Goal: Check status: Check status

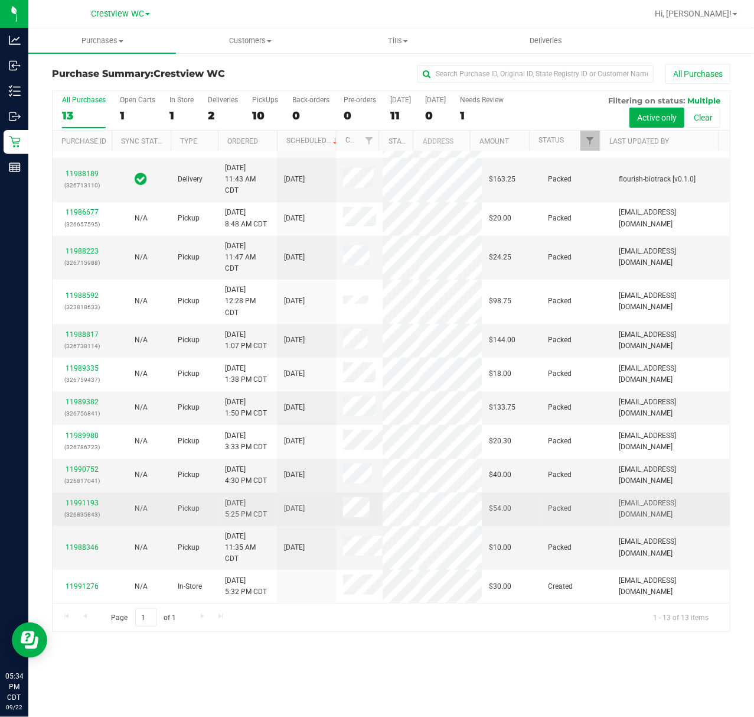
scroll to position [67, 0]
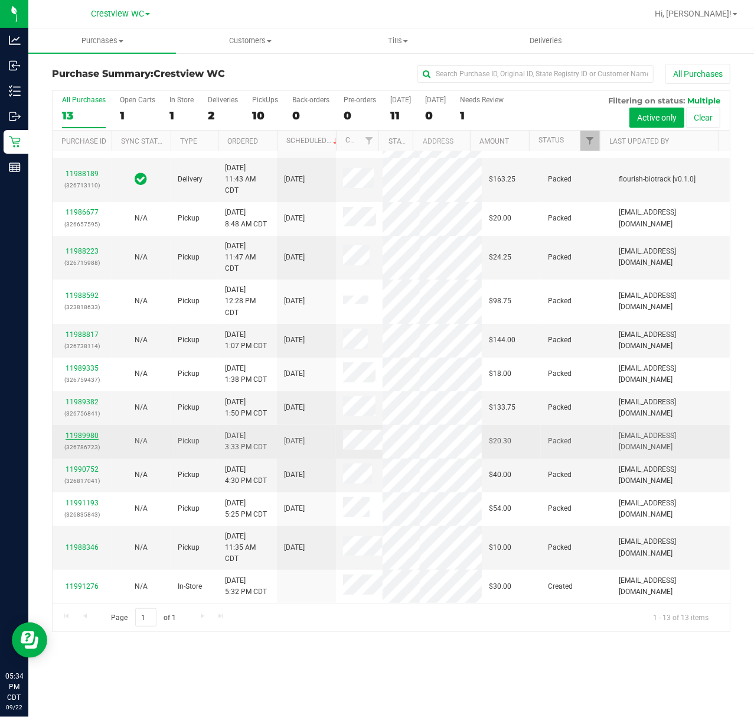
click at [89, 437] on link "11989980" at bounding box center [82, 435] width 33 height 8
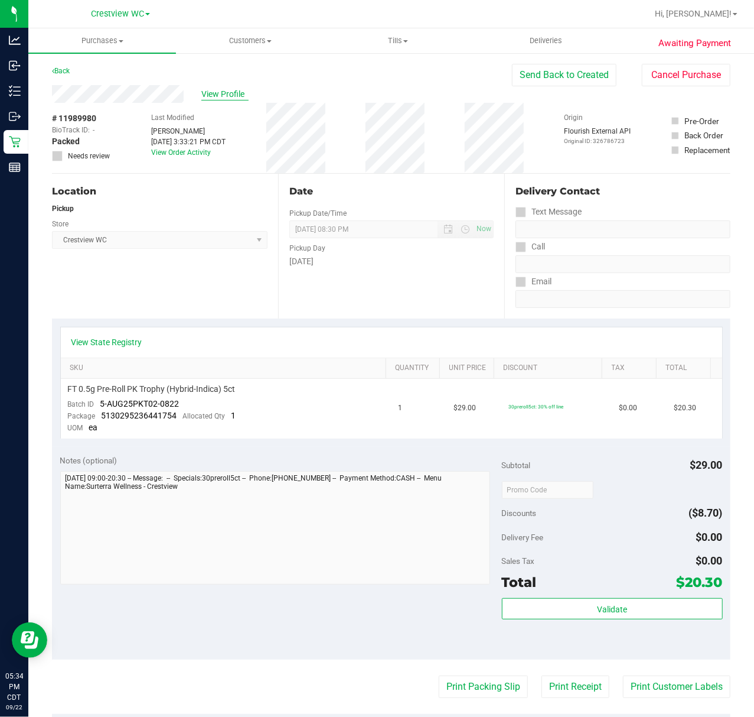
click at [209, 95] on span "View Profile" at bounding box center [224, 94] width 47 height 12
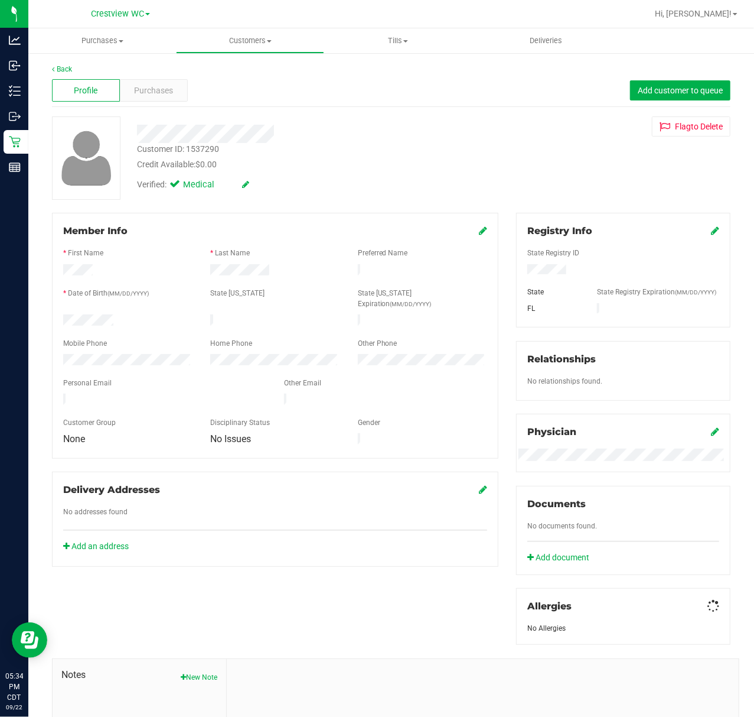
click at [171, 95] on div "Purchases" at bounding box center [154, 90] width 68 height 22
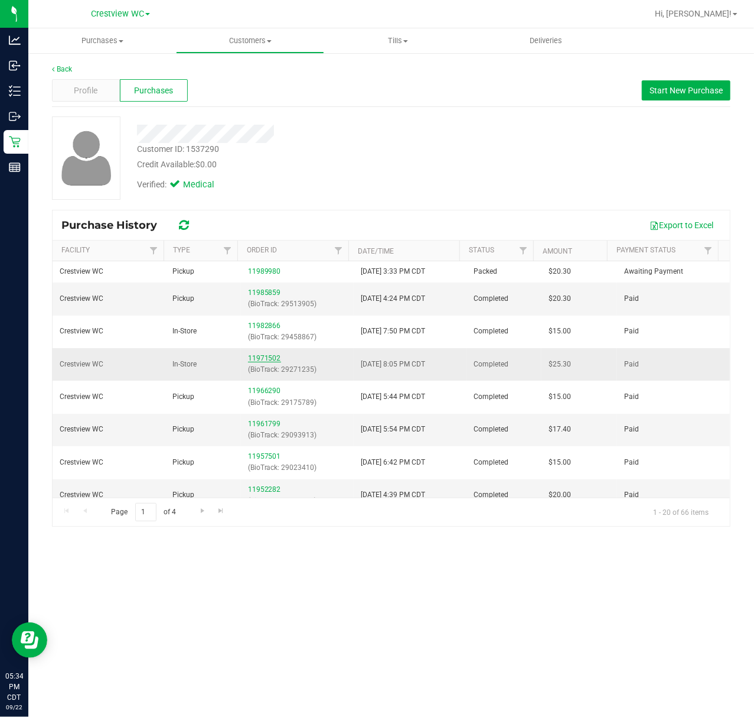
click at [261, 357] on link "11971502" at bounding box center [264, 358] width 33 height 8
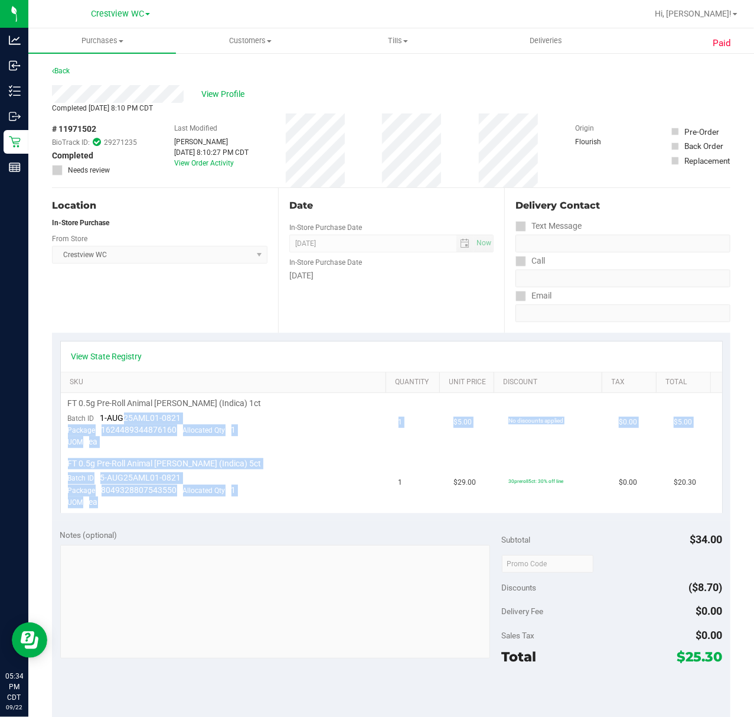
drag, startPoint x: 249, startPoint y: 497, endPoint x: 121, endPoint y: 415, distance: 151.7
click at [121, 416] on tbody "FT 0.5g Pre-Roll Animal Larry (Indica) 1ct Batch ID 1-AUG25AML01-0821 Package 1…" at bounding box center [392, 453] width 662 height 120
click at [256, 416] on td "FT 0.5g Pre-Roll Animal Larry (Indica) 1ct Batch ID 1-AUG25AML01-0821 Package 1…" at bounding box center [226, 423] width 331 height 60
click at [252, 442] on td "FT 0.5g Pre-Roll Animal Larry (Indica) 1ct Batch ID 1-AUG25AML01-0821 Package 1…" at bounding box center [226, 423] width 331 height 60
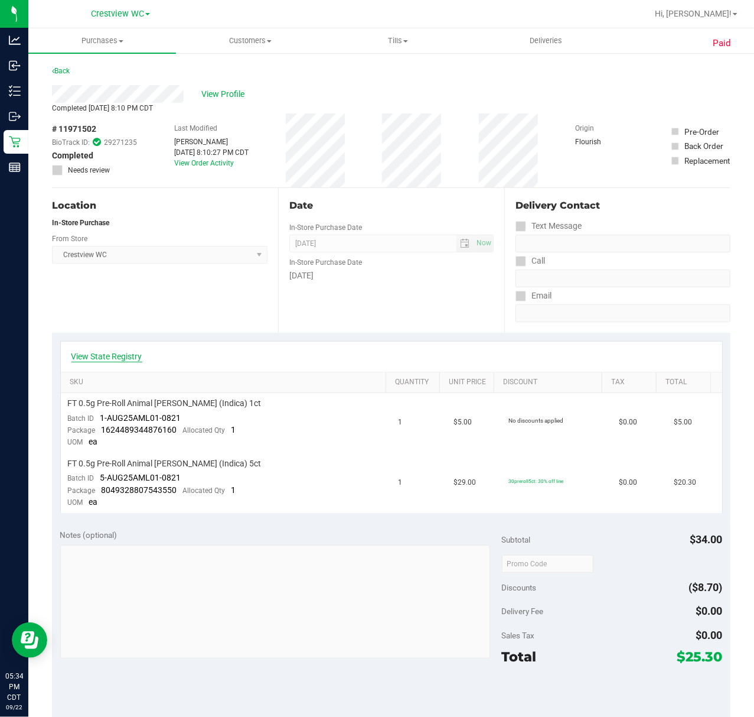
click at [132, 356] on link "View State Registry" at bounding box center [106, 356] width 71 height 12
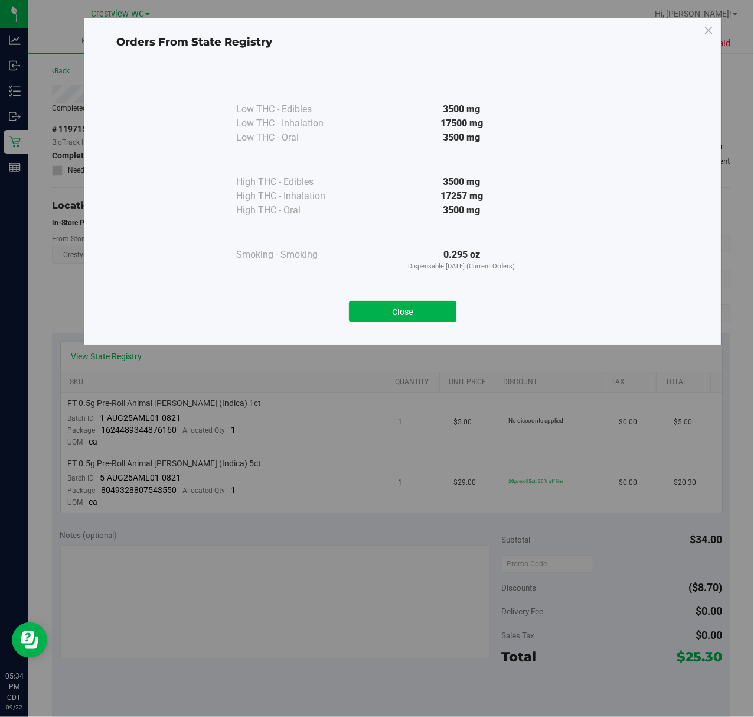
click at [409, 324] on div "Close" at bounding box center [402, 308] width 555 height 48
click at [398, 314] on button "Close" at bounding box center [403, 311] width 108 height 21
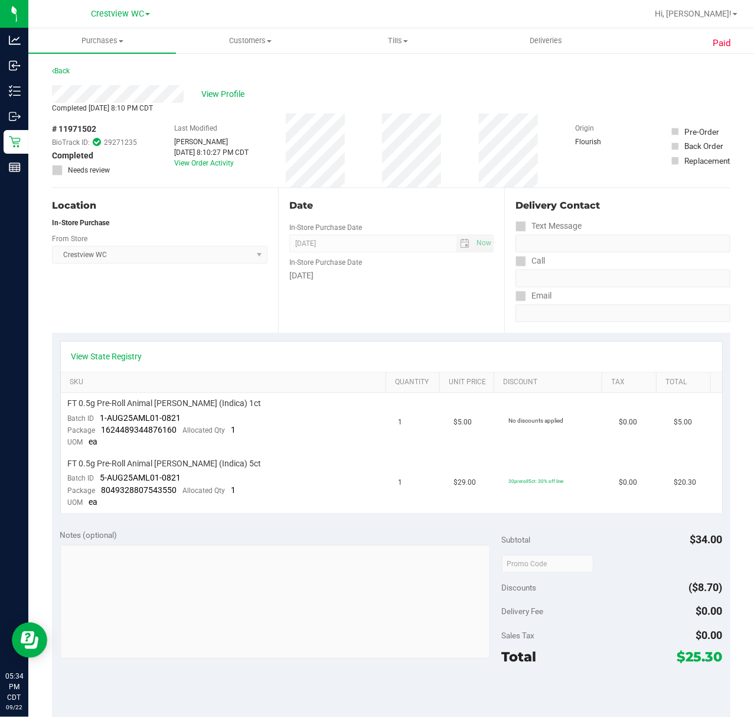
click at [67, 78] on div "Back" at bounding box center [391, 74] width 679 height 21
click at [66, 70] on link "Back" at bounding box center [61, 71] width 18 height 8
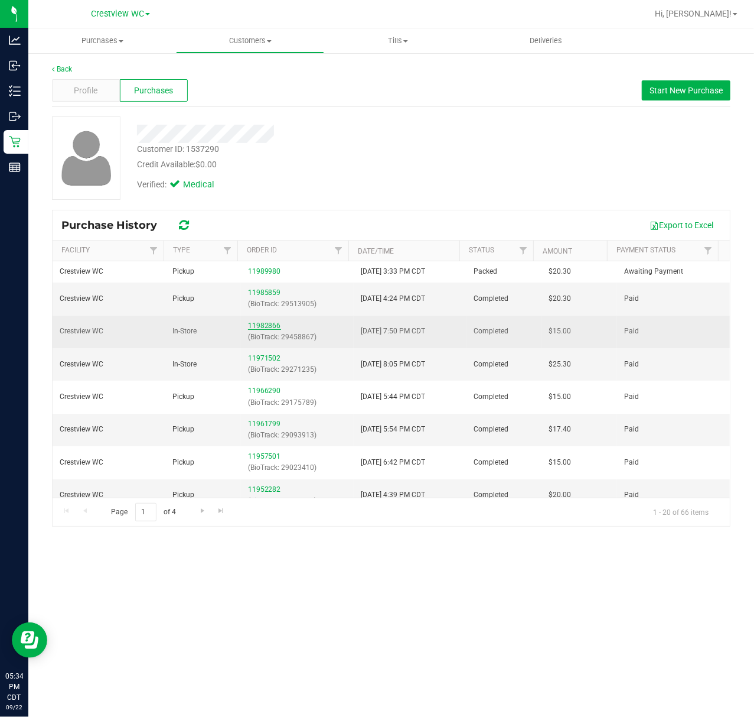
click at [254, 326] on link "11982866" at bounding box center [264, 325] width 33 height 8
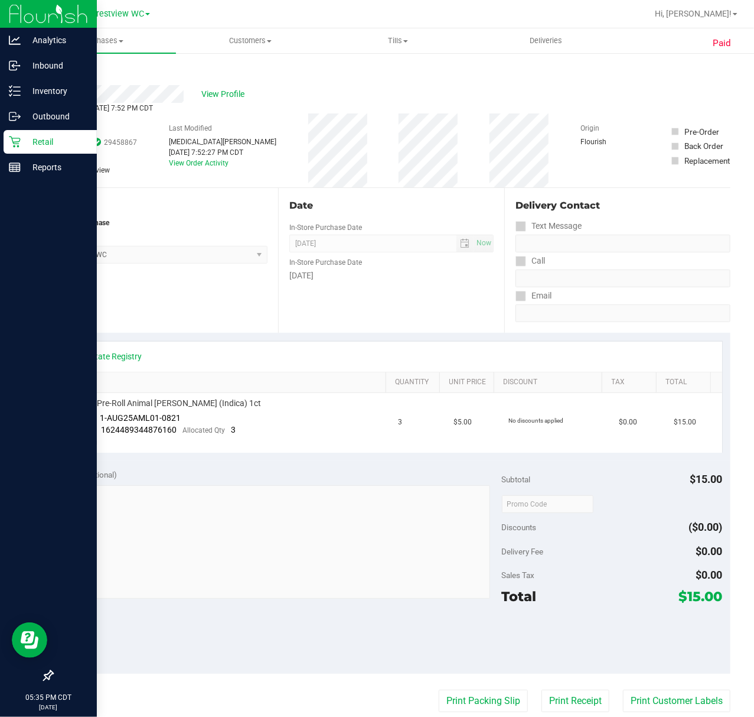
click at [24, 141] on p "Retail" at bounding box center [56, 142] width 71 height 14
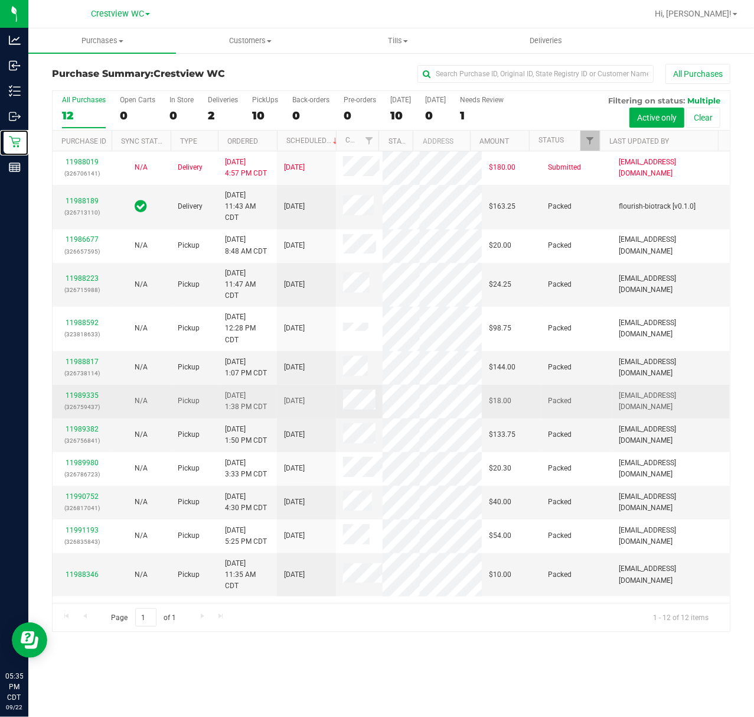
scroll to position [34, 0]
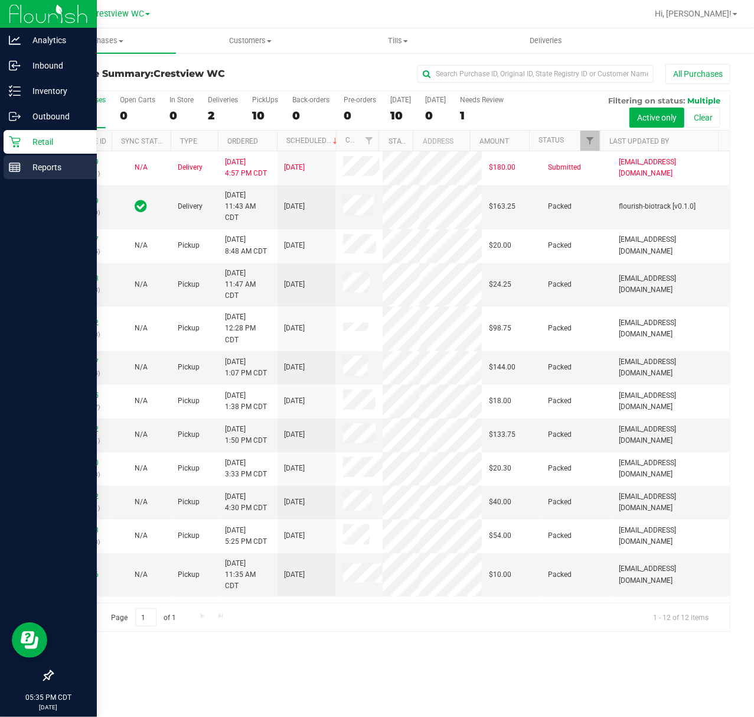
click at [13, 170] on icon at bounding box center [15, 167] width 12 height 12
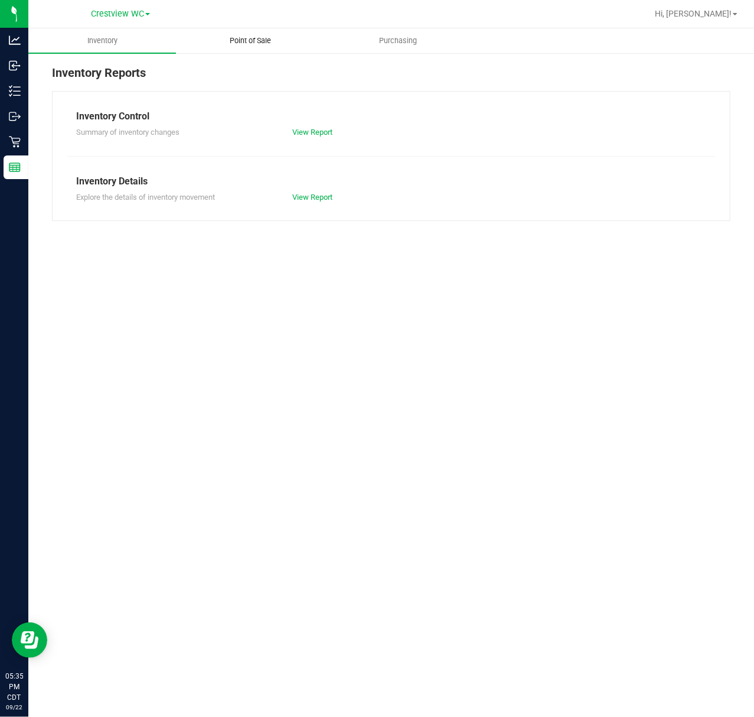
click at [294, 41] on uib-tab-heading "Point of Sale" at bounding box center [250, 41] width 146 height 24
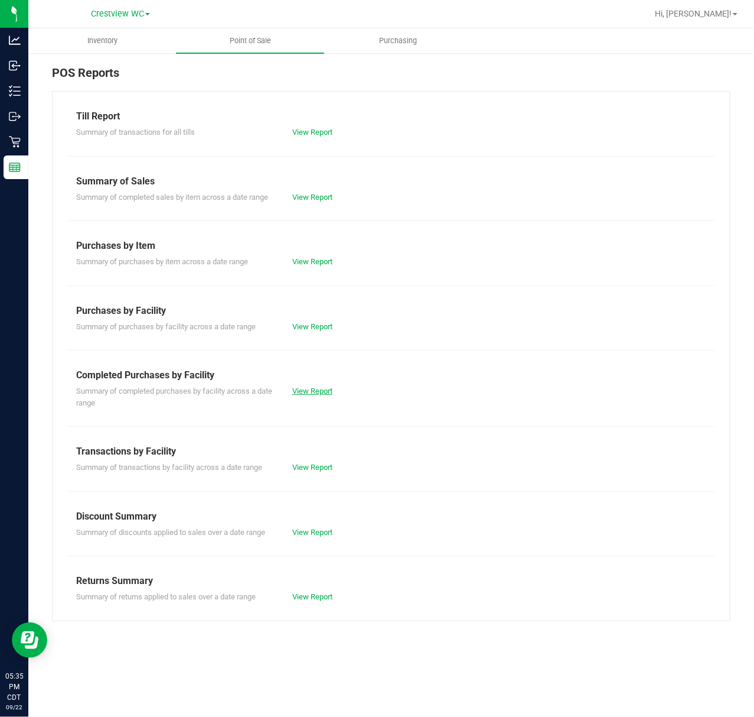
click at [321, 386] on link "View Report" at bounding box center [312, 390] width 40 height 9
